Goal: Task Accomplishment & Management: Complete application form

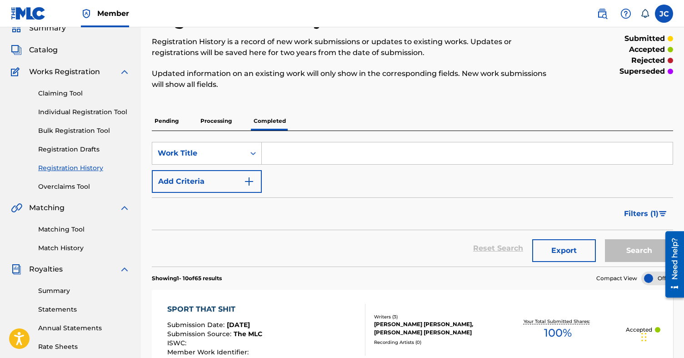
scroll to position [34, 0]
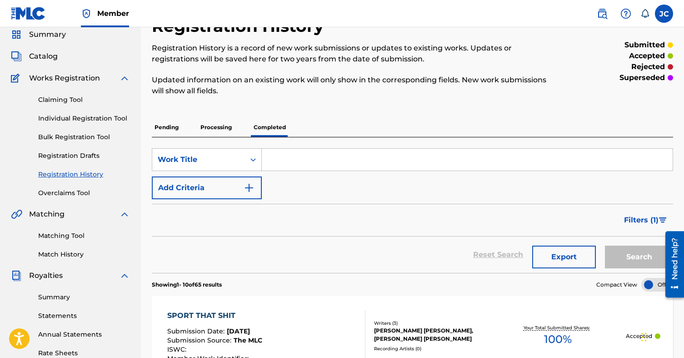
click at [54, 100] on link "Claiming Tool" at bounding box center [84, 100] width 92 height 10
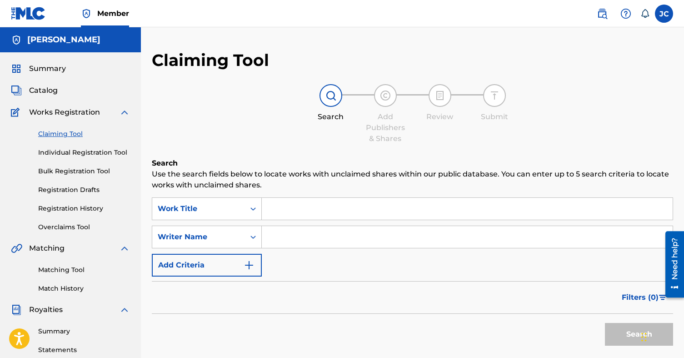
click at [292, 239] on input "Search Form" at bounding box center [467, 237] width 411 height 22
click at [239, 266] on button "Add Criteria" at bounding box center [207, 264] width 110 height 23
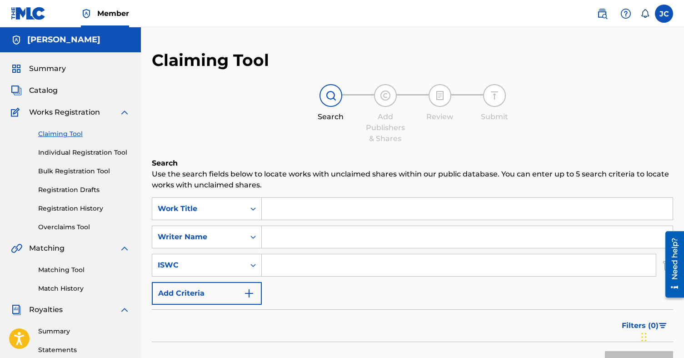
click at [238, 287] on button "Add Criteria" at bounding box center [207, 293] width 110 height 23
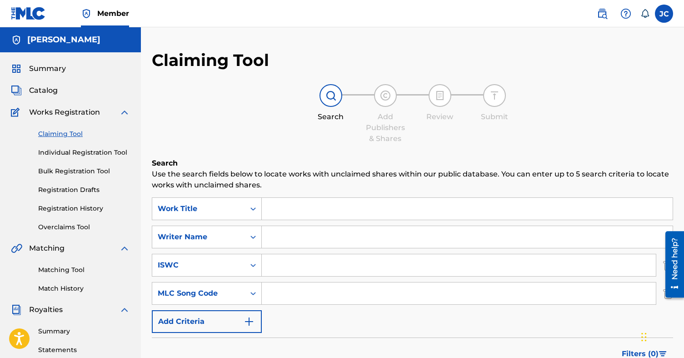
click at [238, 320] on button "Add Criteria" at bounding box center [207, 321] width 110 height 23
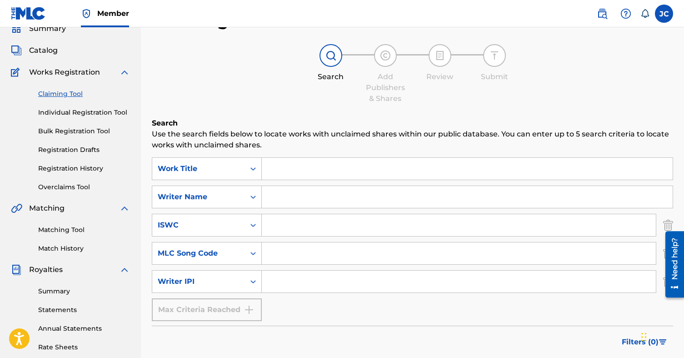
scroll to position [44, 0]
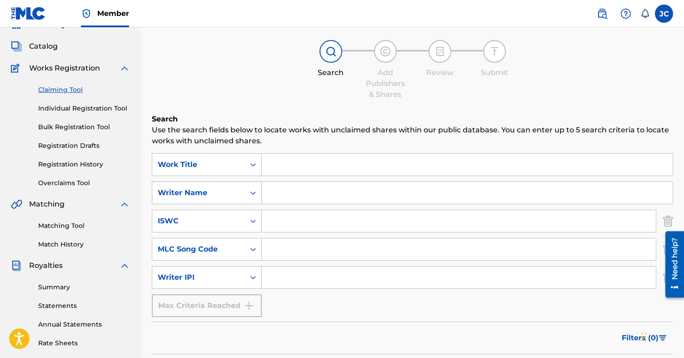
click at [248, 188] on div "Search Form" at bounding box center [253, 192] width 16 height 16
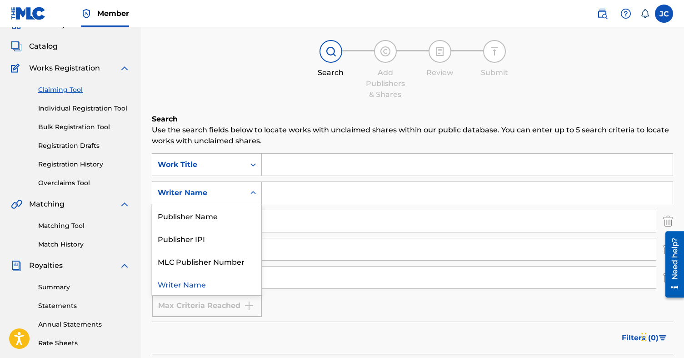
click at [332, 151] on div "Search Use the search fields below to locate works with unclaimed shares within…" at bounding box center [412, 275] width 521 height 322
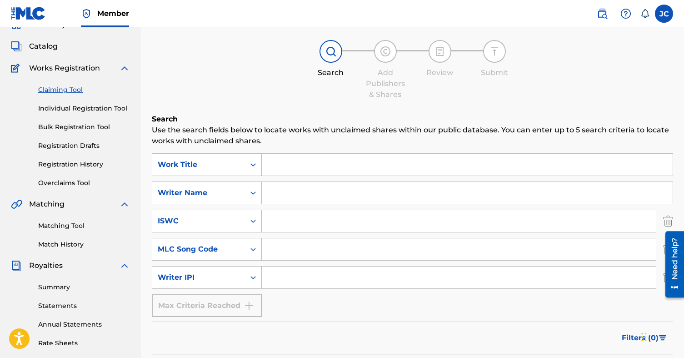
click at [61, 157] on div "Claiming Tool Individual Registration Tool Bulk Registration Tool Registration …" at bounding box center [70, 131] width 119 height 114
click at [61, 161] on link "Registration History" at bounding box center [84, 164] width 92 height 10
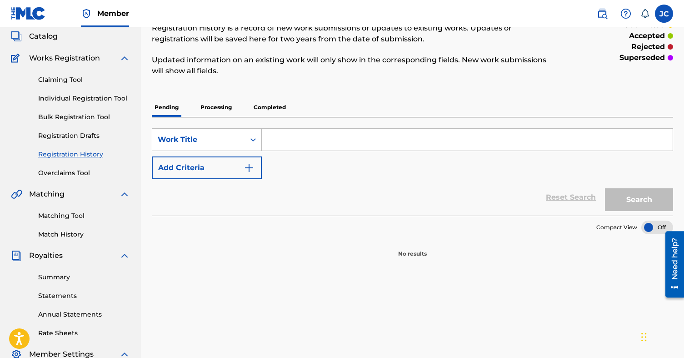
scroll to position [64, 0]
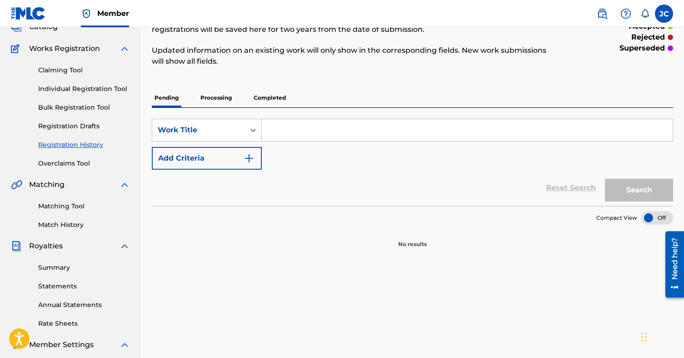
click at [209, 96] on p "Processing" at bounding box center [216, 97] width 37 height 19
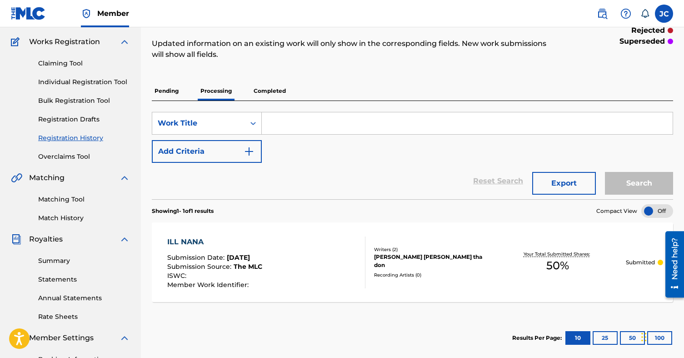
scroll to position [71, 0]
click at [76, 81] on link "Individual Registration Tool" at bounding box center [84, 82] width 92 height 10
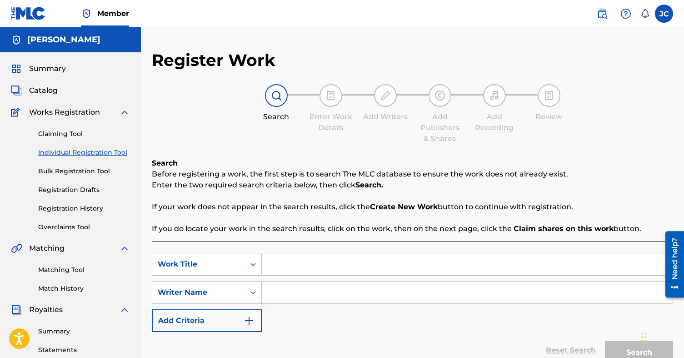
click at [311, 263] on input "Search Form" at bounding box center [467, 264] width 411 height 22
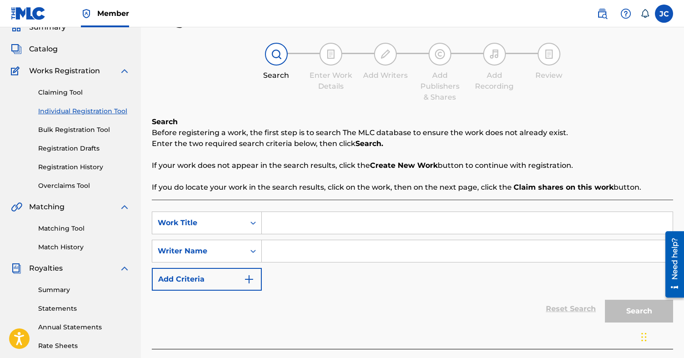
scroll to position [46, 0]
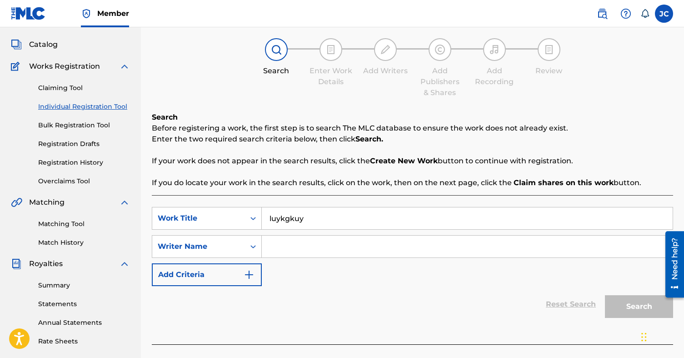
type input "luykgkuy"
click at [316, 244] on input "Search Form" at bounding box center [467, 246] width 411 height 22
type input "khj"
click at [623, 309] on button "Search" at bounding box center [639, 306] width 68 height 23
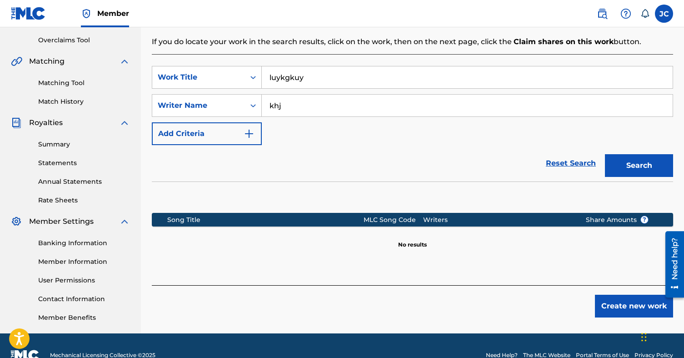
scroll to position [206, 0]
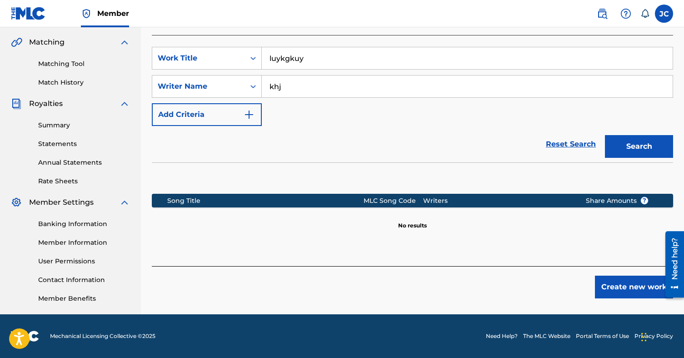
click at [624, 286] on button "Create new work" at bounding box center [634, 286] width 78 height 23
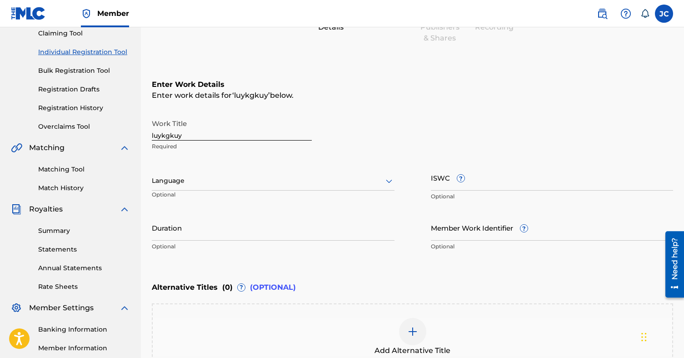
scroll to position [76, 0]
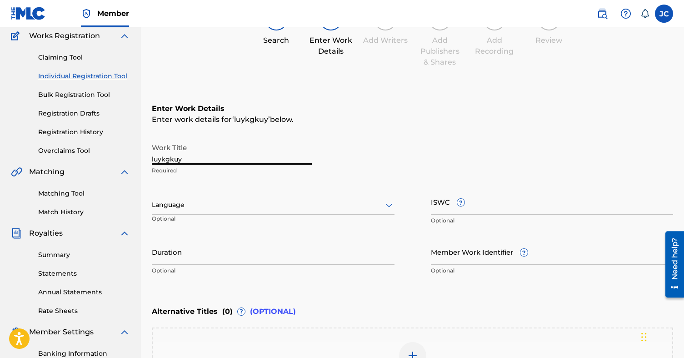
drag, startPoint x: 214, startPoint y: 155, endPoint x: 135, endPoint y: 158, distance: 78.7
click at [135, 158] on main "[PERSON_NAME] Summary Catalog Works Registration Claiming Tool Individual Regis…" at bounding box center [342, 200] width 684 height 498
type input "[PERSON_NAME]"
click at [179, 204] on div at bounding box center [273, 204] width 243 height 11
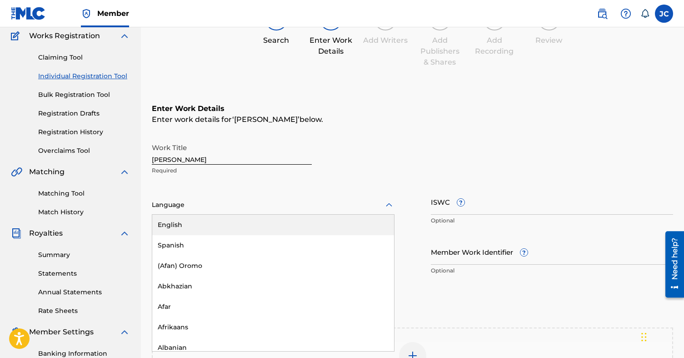
click at [188, 224] on div "English" at bounding box center [273, 224] width 242 height 20
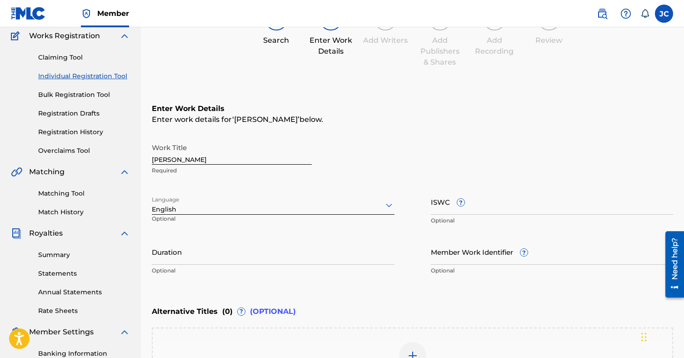
click at [189, 252] on input "Duration" at bounding box center [273, 251] width 243 height 26
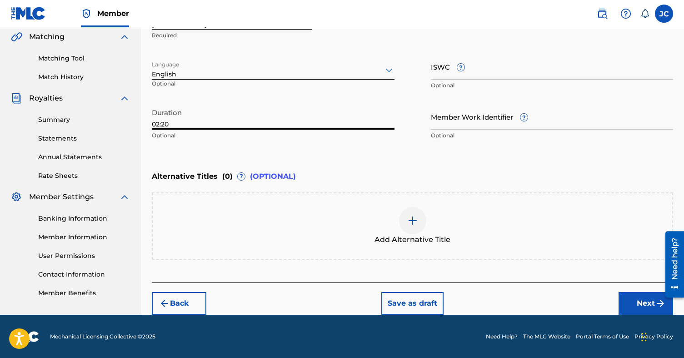
type input "02:20"
click at [630, 304] on button "Next" at bounding box center [645, 303] width 55 height 23
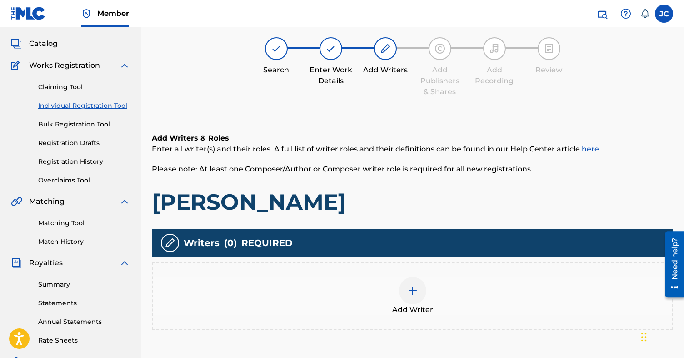
scroll to position [41, 0]
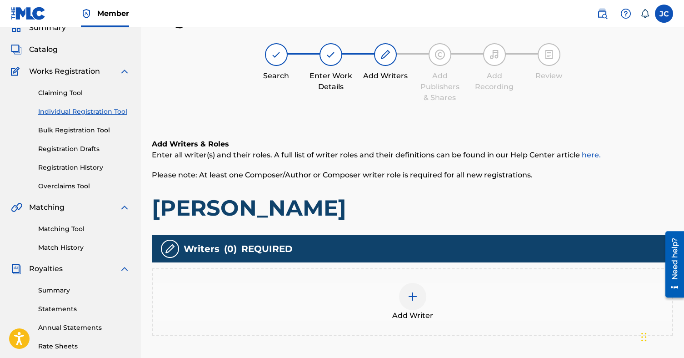
click at [407, 298] on img at bounding box center [412, 296] width 11 height 11
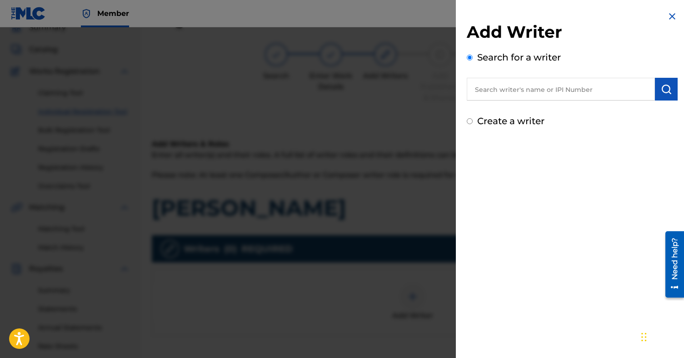
click at [542, 84] on input "text" at bounding box center [561, 89] width 188 height 23
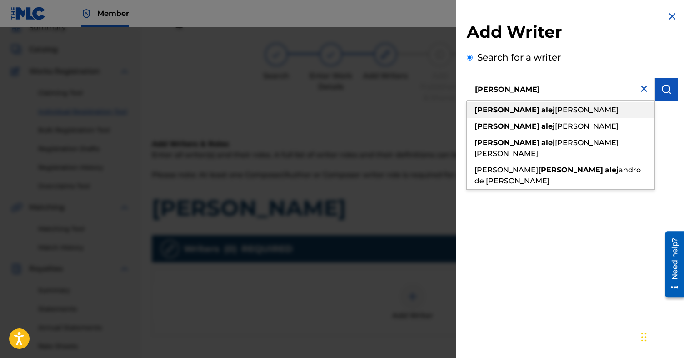
click at [589, 115] on div "[PERSON_NAME] alej [PERSON_NAME]" at bounding box center [561, 110] width 188 height 16
type input "[PERSON_NAME]"
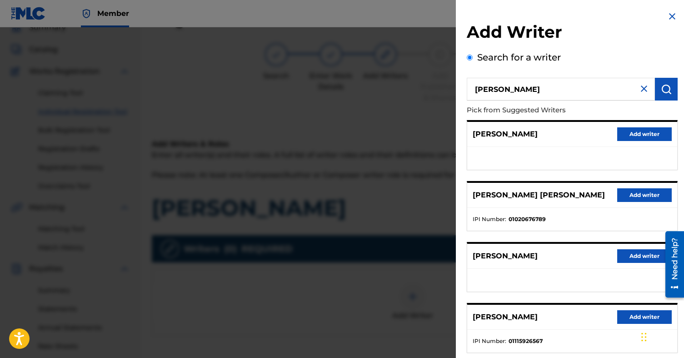
click at [628, 193] on button "Add writer" at bounding box center [644, 195] width 55 height 14
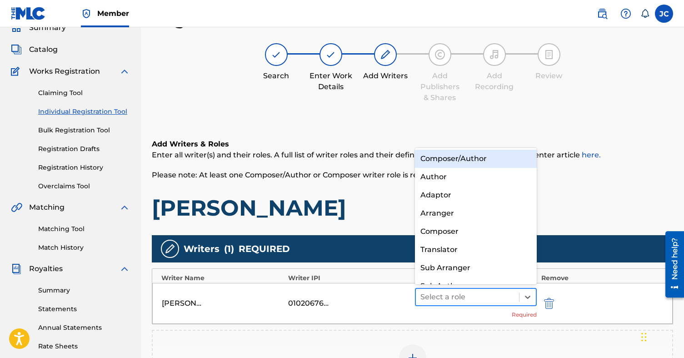
click at [448, 295] on div at bounding box center [467, 296] width 94 height 13
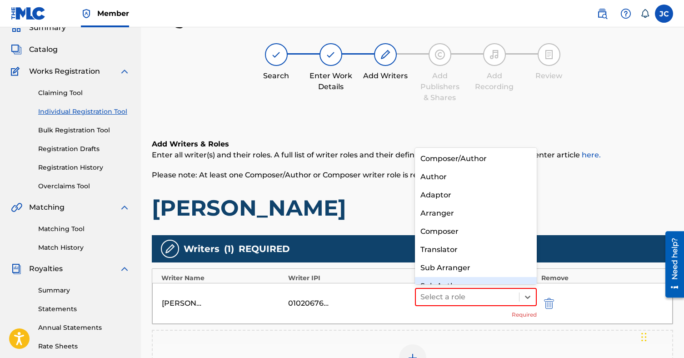
scroll to position [13, 0]
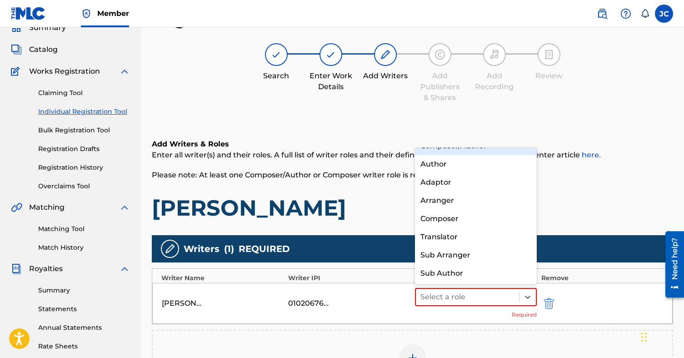
click at [467, 146] on h6 "Add Writers & Roles" at bounding box center [412, 144] width 521 height 11
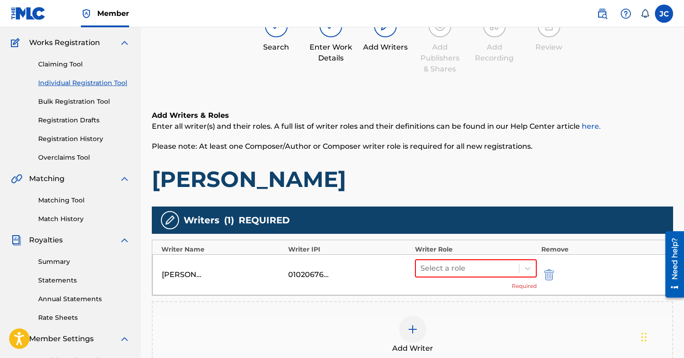
scroll to position [80, 0]
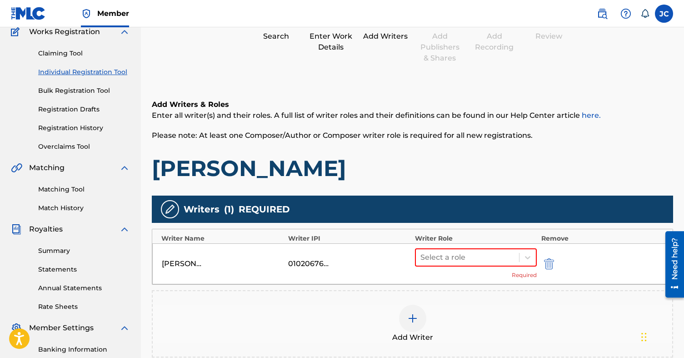
click at [447, 267] on div "Select a role Required" at bounding box center [476, 263] width 122 height 31
click at [447, 260] on div at bounding box center [467, 257] width 94 height 13
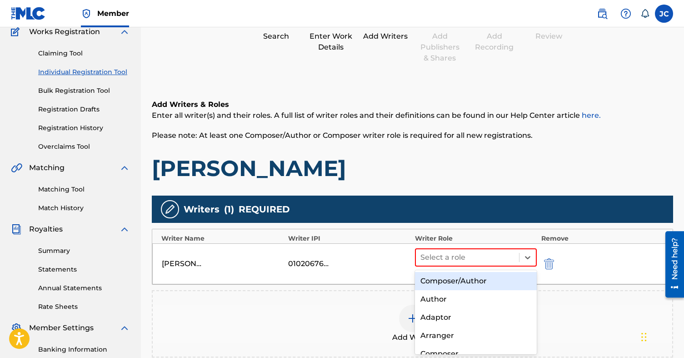
click at [451, 278] on div "Composer/Author" at bounding box center [476, 281] width 122 height 18
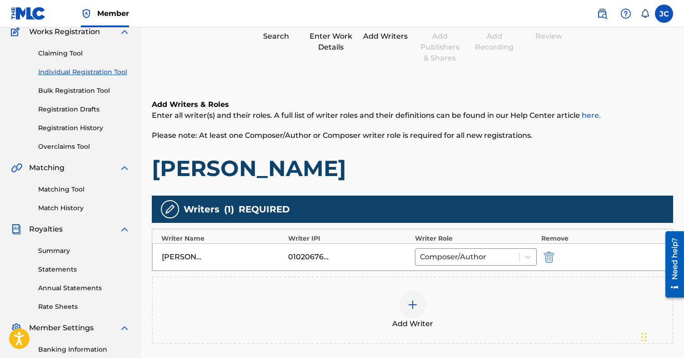
click at [416, 300] on img at bounding box center [412, 304] width 11 height 11
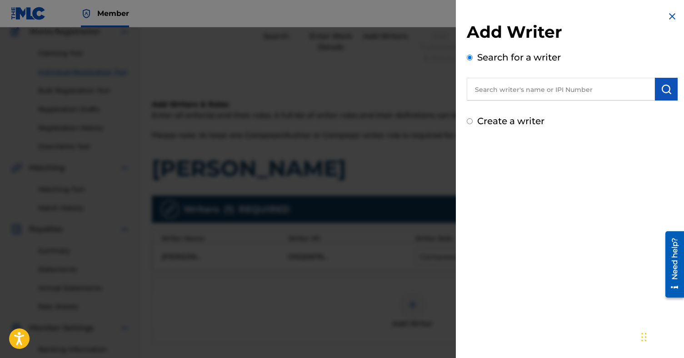
click at [511, 122] on label "Create a writer" at bounding box center [510, 120] width 67 height 11
radio input "true"
click at [472, 122] on input "Create a writer" at bounding box center [470, 121] width 6 height 6
radio input "false"
radio input "true"
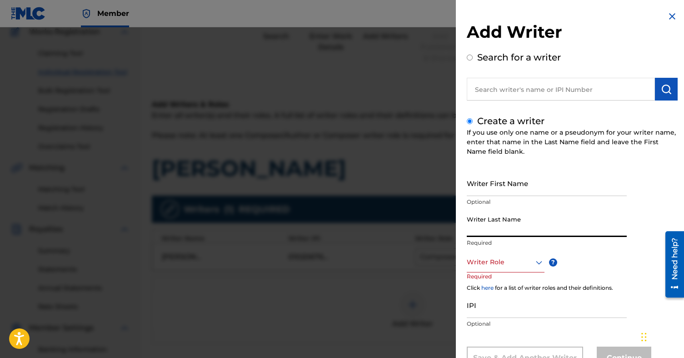
click at [514, 226] on input "Writer Last Name" at bounding box center [547, 224] width 160 height 26
type input "[PERSON_NAME]"
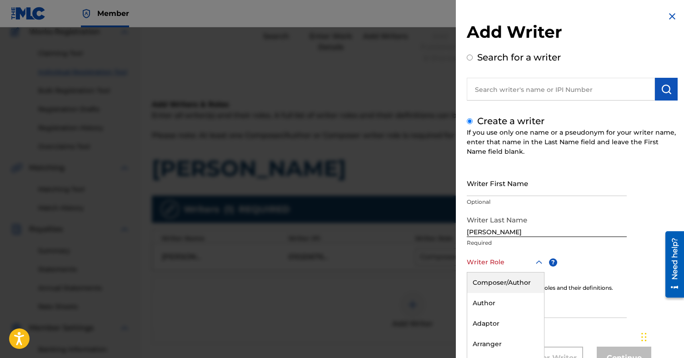
scroll to position [36, 0]
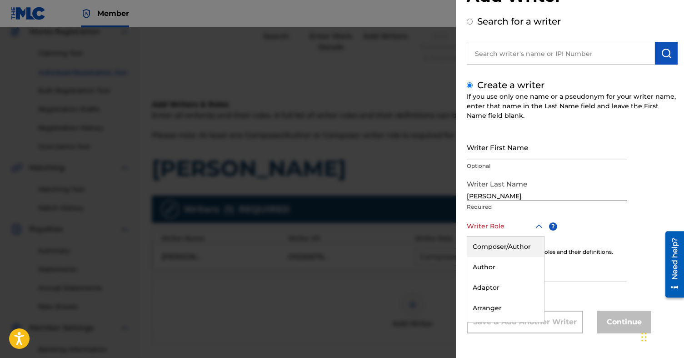
click at [530, 236] on div "Composer/Author, 1 of 8. 8 results available. Use Up and Down to choose options…" at bounding box center [506, 226] width 78 height 20
click at [516, 243] on div "Composer/Author" at bounding box center [505, 246] width 77 height 20
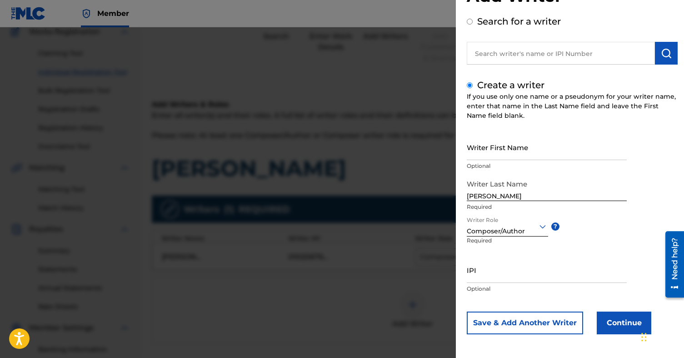
click at [602, 320] on button "Continue" at bounding box center [623, 322] width 55 height 23
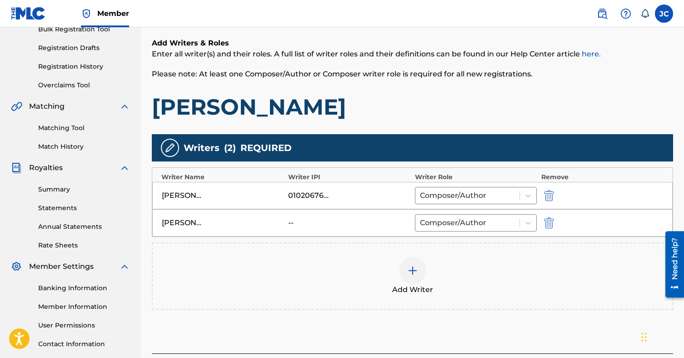
scroll to position [213, 0]
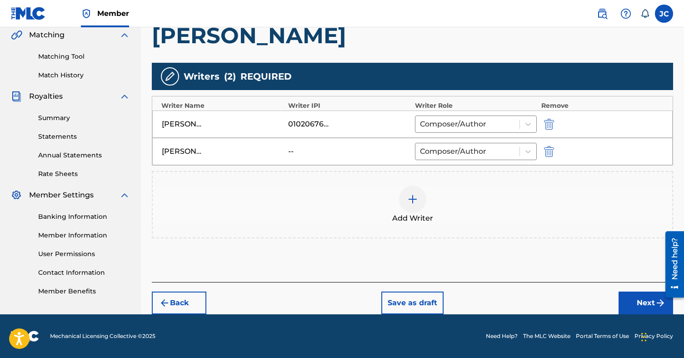
click at [629, 307] on button "Next" at bounding box center [645, 302] width 55 height 23
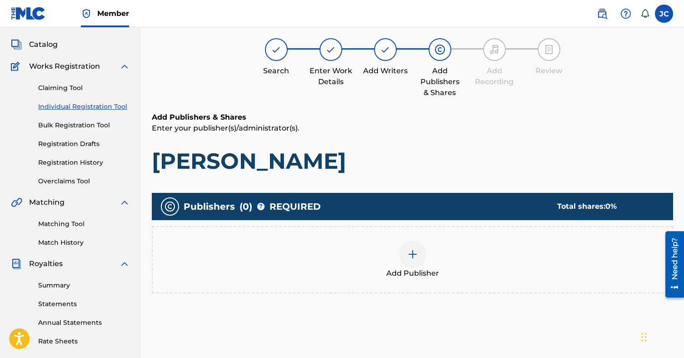
scroll to position [41, 0]
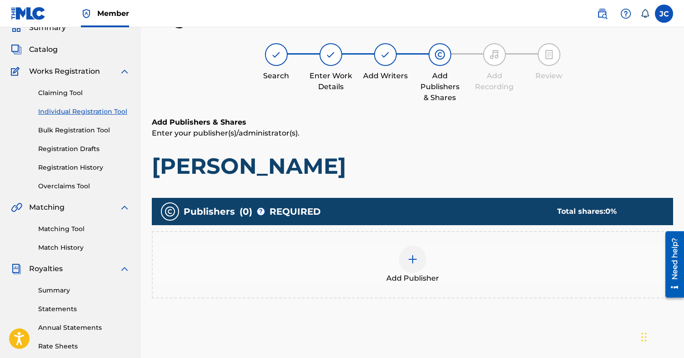
click at [413, 260] on img at bounding box center [412, 258] width 11 height 11
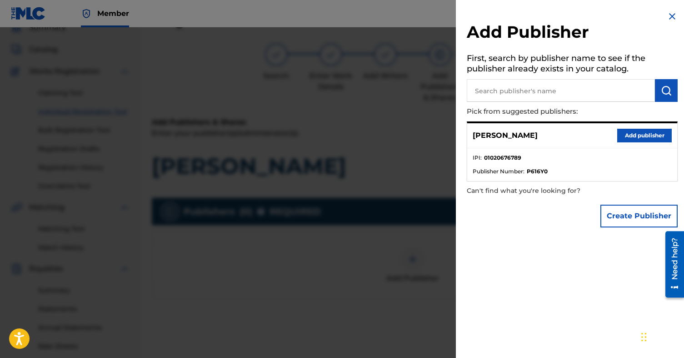
click at [627, 130] on button "Add publisher" at bounding box center [644, 136] width 55 height 14
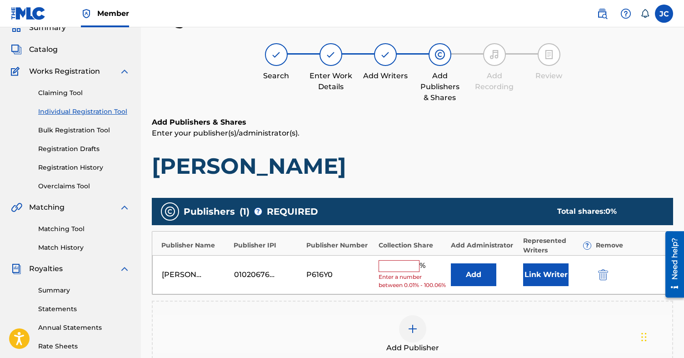
click at [396, 269] on input "text" at bounding box center [398, 266] width 41 height 12
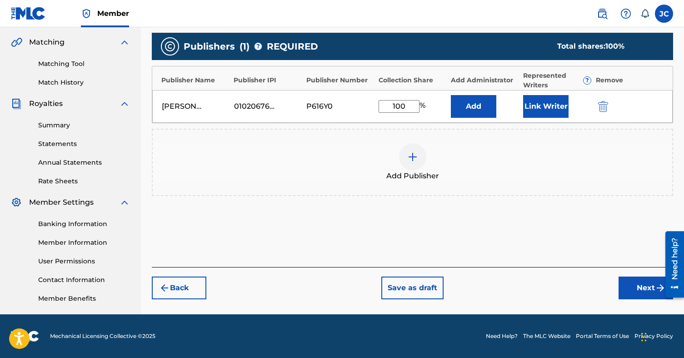
type input "100"
click at [636, 293] on button "Next" at bounding box center [645, 287] width 55 height 23
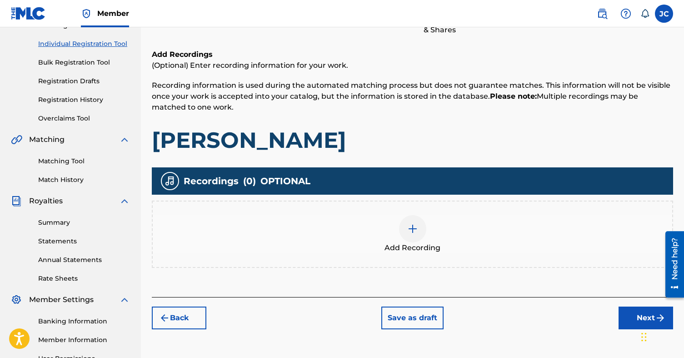
scroll to position [112, 0]
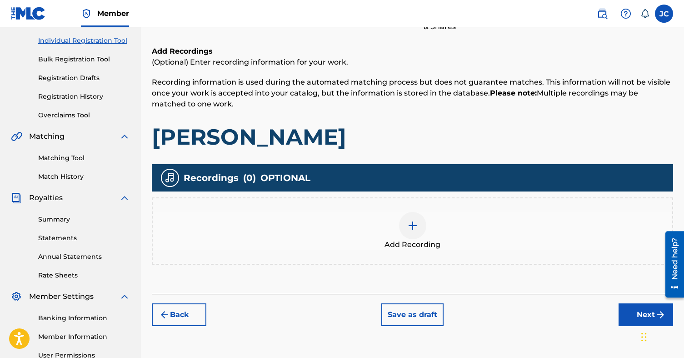
click at [624, 312] on button "Next" at bounding box center [645, 314] width 55 height 23
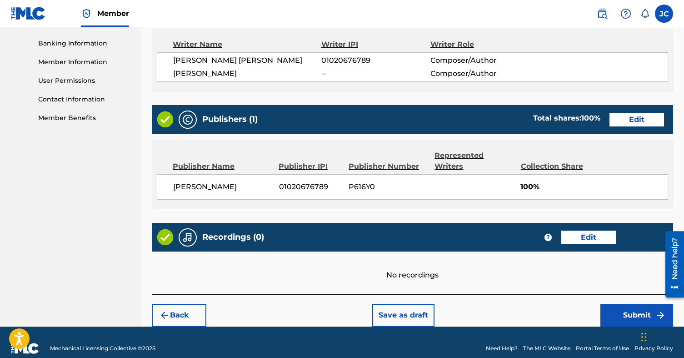
scroll to position [387, 0]
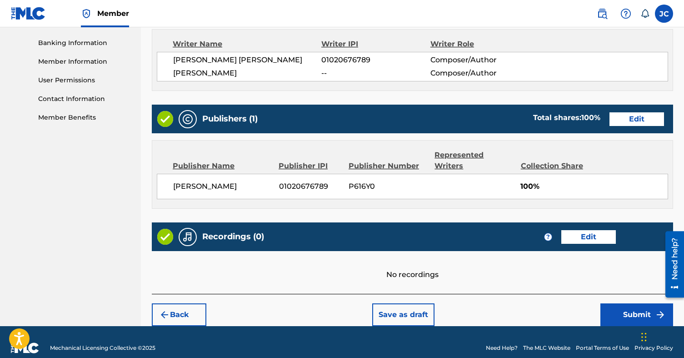
click at [34, 10] on img at bounding box center [28, 13] width 35 height 13
